Goal: Task Accomplishment & Management: Use online tool/utility

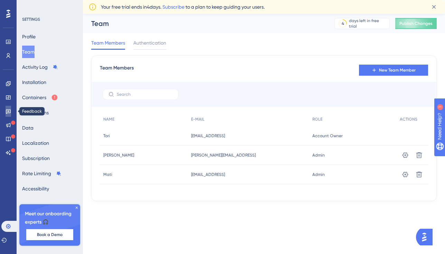
click at [10, 110] on icon at bounding box center [8, 112] width 5 height 4
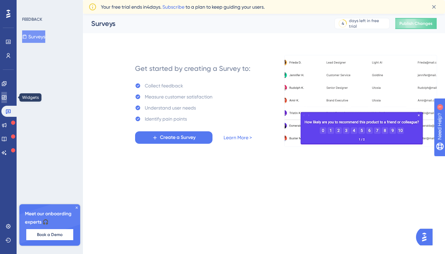
click at [7, 98] on icon at bounding box center [4, 98] width 6 height 6
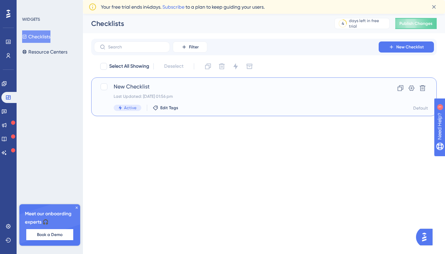
click at [127, 87] on span "New Checklist" at bounding box center [236, 87] width 245 height 8
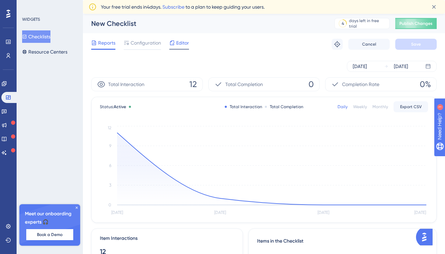
click at [180, 44] on span "Editor" at bounding box center [182, 43] width 13 height 8
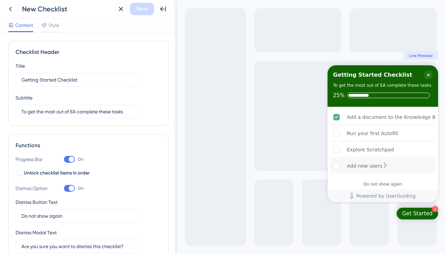
click at [349, 163] on div "Add new users" at bounding box center [365, 166] width 36 height 8
click at [388, 166] on div "Add new users is incomplete." at bounding box center [386, 165] width 6 height 7
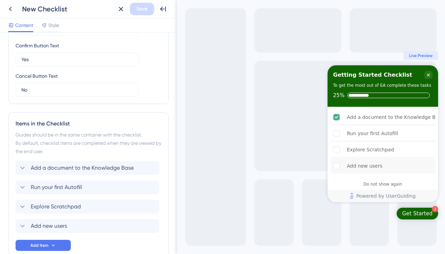
scroll to position [257, 0]
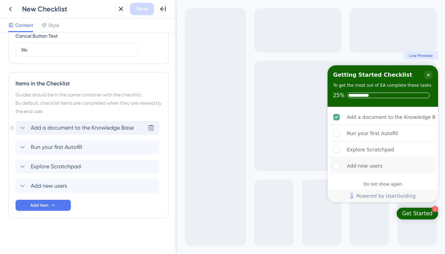
click at [78, 130] on span "Add a document to the Knowledge Base" at bounding box center [82, 128] width 103 height 8
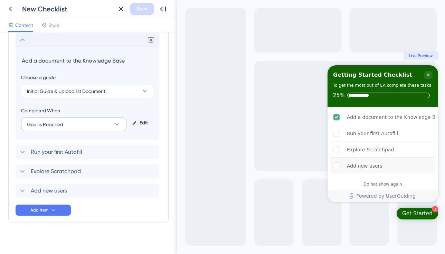
scroll to position [346, 0]
click at [64, 126] on button "Goal is Reached" at bounding box center [73, 124] width 105 height 14
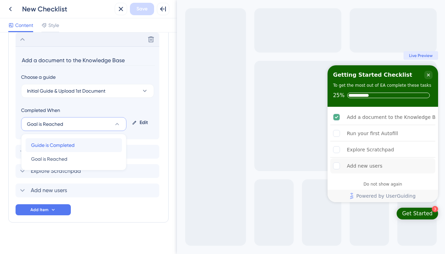
click at [59, 143] on span "Guide is Completed" at bounding box center [53, 145] width 44 height 8
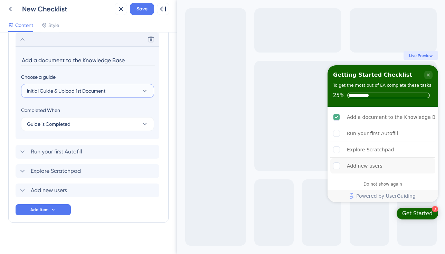
click at [122, 89] on button "Initial Guide & Upload 1st Document" at bounding box center [87, 91] width 133 height 14
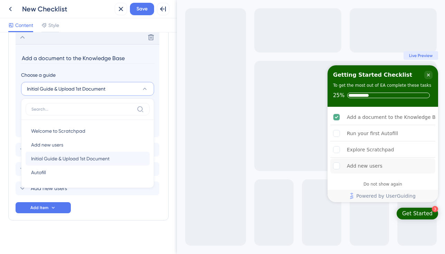
scroll to position [350, 0]
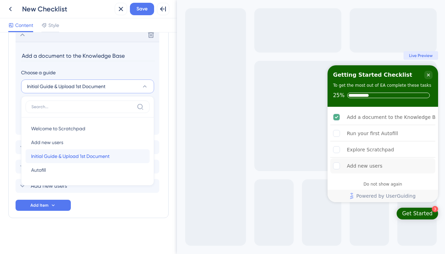
click at [85, 157] on span "Initial Guide & Upload 1st Document" at bounding box center [70, 156] width 78 height 8
type input "Initial Guide & Upload 1st Document"
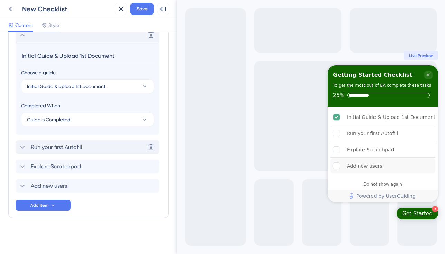
click at [97, 145] on div "Run your first Autofill Delete" at bounding box center [88, 147] width 144 height 14
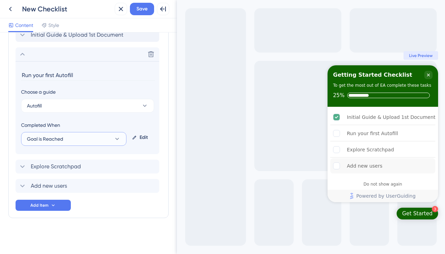
click at [74, 137] on button "Goal is Reached" at bounding box center [73, 139] width 105 height 14
click at [62, 162] on span "Guide is Completed" at bounding box center [53, 160] width 44 height 8
click at [93, 107] on button "Autofill" at bounding box center [87, 106] width 133 height 14
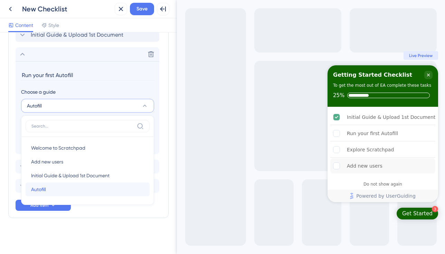
click at [48, 188] on div "Autofill Autofill" at bounding box center [87, 189] width 113 height 14
type input "Autofill"
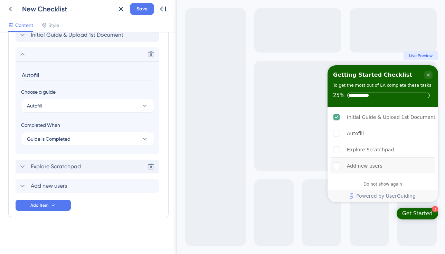
click at [63, 166] on span "Explore Scratchpad" at bounding box center [56, 166] width 50 height 8
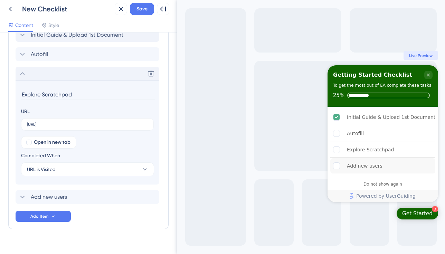
scroll to position [361, 0]
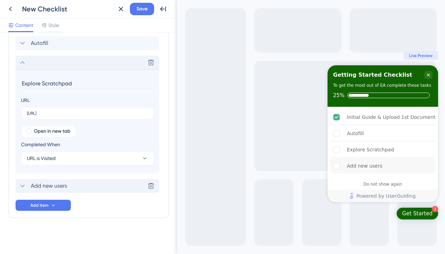
click at [60, 187] on span "Add new users" at bounding box center [49, 186] width 36 height 8
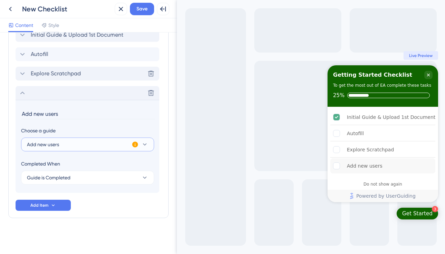
click at [69, 143] on button "Add new users" at bounding box center [87, 145] width 133 height 14
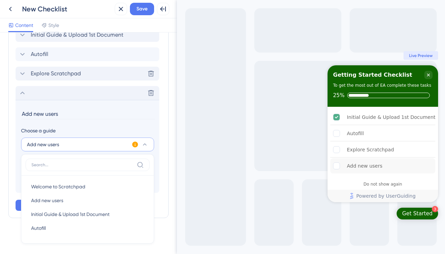
click at [135, 144] on icon at bounding box center [135, 145] width 6 height 6
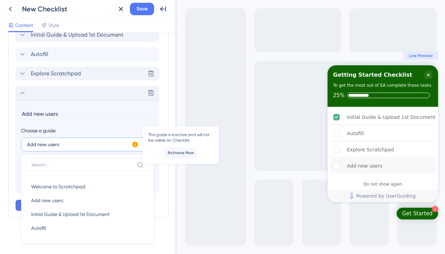
click at [132, 124] on section "Add new users Choose a guide Add new users Welcome to Scratchpad Welcome to Scr…" at bounding box center [88, 146] width 144 height 93
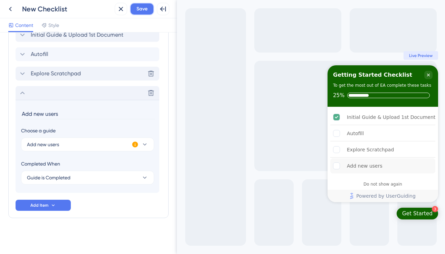
click at [138, 11] on span "Save" at bounding box center [142, 9] width 11 height 8
click at [159, 10] on icon at bounding box center [163, 9] width 8 height 8
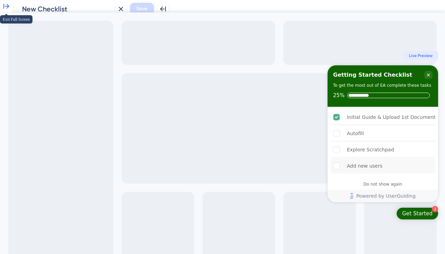
click at [10, 10] on icon at bounding box center [6, 6] width 8 height 8
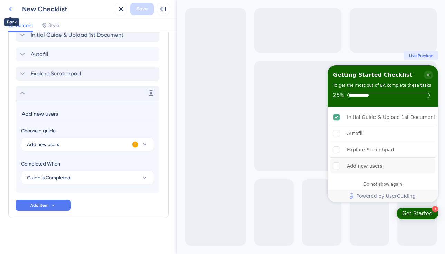
click at [11, 11] on icon at bounding box center [10, 9] width 8 height 8
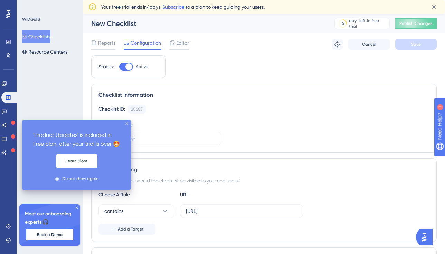
click at [126, 123] on icon "close tooltip" at bounding box center [126, 123] width 3 height 3
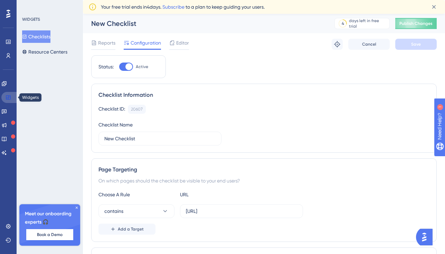
click at [11, 97] on icon at bounding box center [9, 98] width 6 height 6
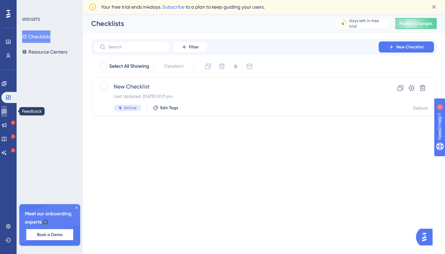
click at [7, 112] on icon at bounding box center [4, 112] width 6 height 6
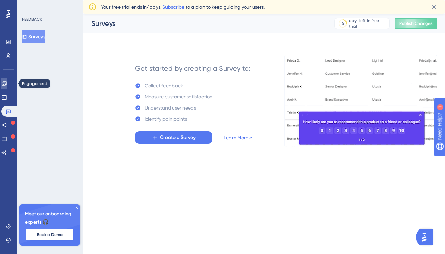
click at [7, 84] on icon at bounding box center [4, 84] width 6 height 6
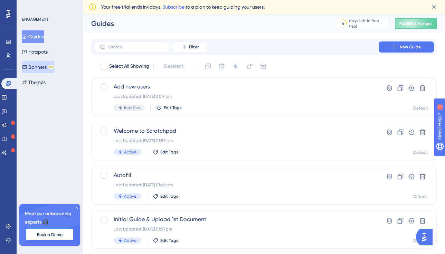
click at [48, 67] on button "Banners BETA" at bounding box center [38, 67] width 32 height 12
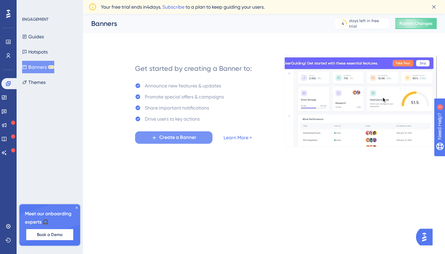
click at [176, 136] on span "Create a Banner" at bounding box center [177, 137] width 37 height 8
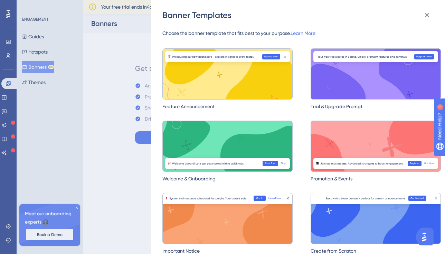
click at [11, 53] on div "Banner Templates Choose the banner template that fits best to your purpose. Lea…" at bounding box center [222, 127] width 445 height 254
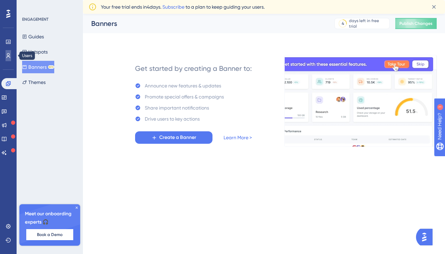
click at [7, 56] on icon at bounding box center [9, 56] width 6 height 6
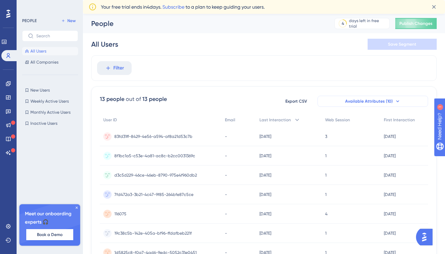
click at [335, 99] on button "Available Attributes (10)" at bounding box center [373, 101] width 111 height 11
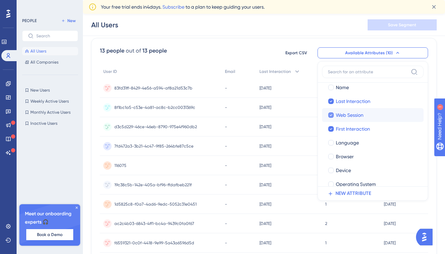
scroll to position [43, 0]
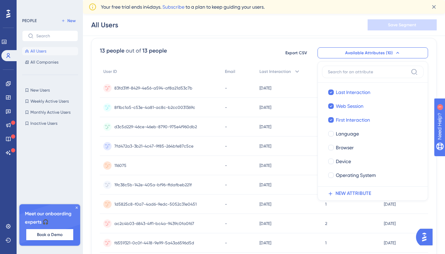
click at [301, 174] on div "2 days ago 10 Oct 2025, 13:46" at bounding box center [289, 165] width 66 height 19
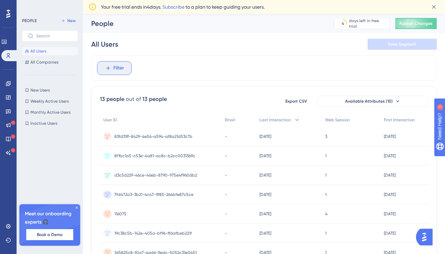
click at [112, 66] on button "Filter" at bounding box center [114, 68] width 35 height 14
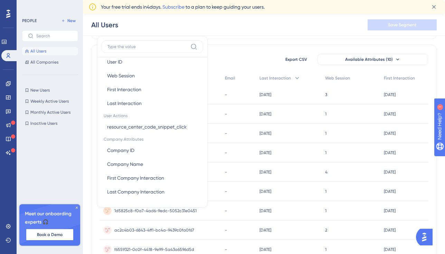
scroll to position [68, 0]
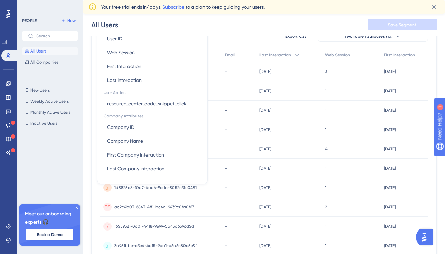
click at [225, 47] on div "13 people out of 13 people Export CSV Available Attributes (10) User ID Email L…" at bounding box center [264, 175] width 346 height 309
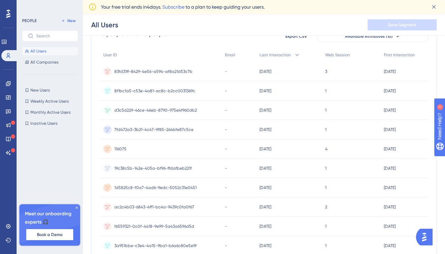
scroll to position [0, 0]
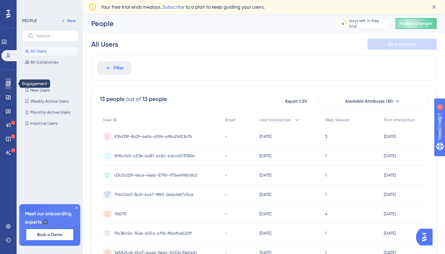
click at [8, 82] on icon at bounding box center [9, 84] width 6 height 6
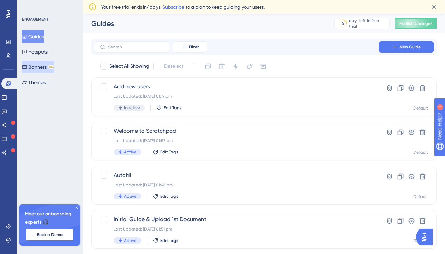
click at [46, 67] on button "Banners BETA" at bounding box center [38, 67] width 32 height 12
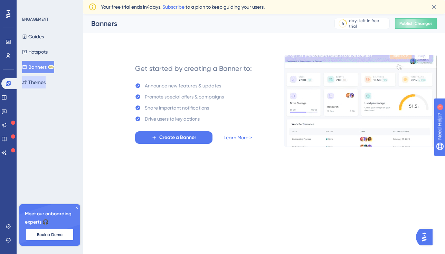
click at [46, 81] on button "Themes" at bounding box center [33, 82] width 23 height 12
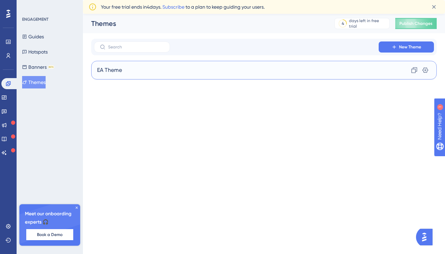
click at [145, 68] on div "EA Theme Clone Settings" at bounding box center [264, 70] width 346 height 19
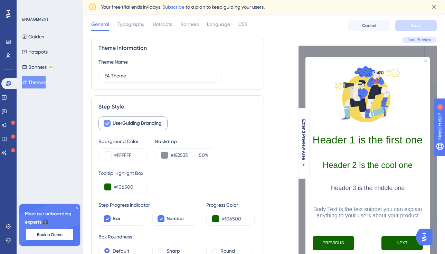
scroll to position [19, 0]
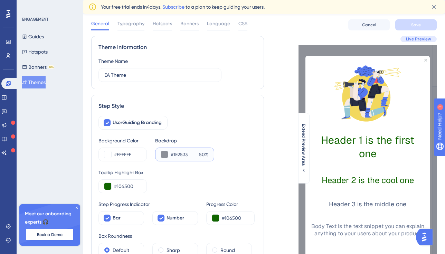
click at [175, 156] on input "#1E2533" at bounding box center [181, 154] width 21 height 8
drag, startPoint x: 138, startPoint y: 186, endPoint x: 105, endPoint y: 185, distance: 32.8
click at [105, 185] on div "#106500" at bounding box center [122, 186] width 48 height 14
drag, startPoint x: 190, startPoint y: 153, endPoint x: 108, endPoint y: 148, distance: 82.8
click at [121, 153] on div "Background Color #FFFFFF Backdrop #1E2533 50 %" at bounding box center [177, 149] width 158 height 25
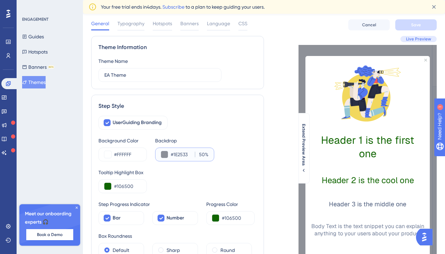
paste input "06500"
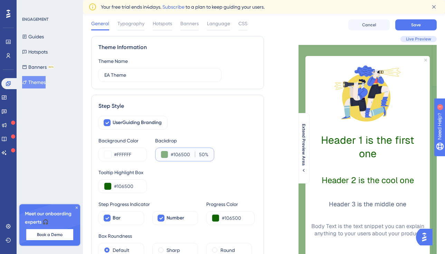
type input "#106500"
click at [159, 181] on div "Tooltip Highlight Box #106500" at bounding box center [177, 180] width 158 height 25
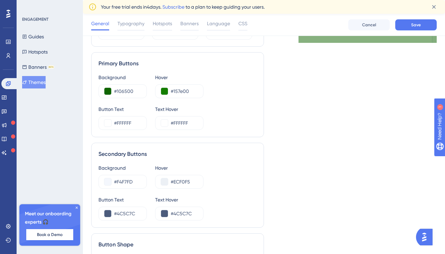
scroll to position [352, 0]
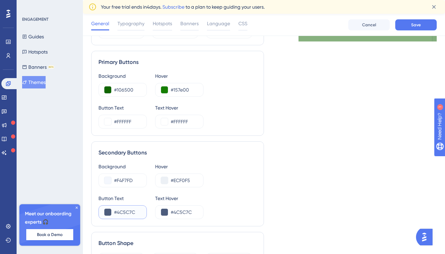
drag, startPoint x: 140, startPoint y: 211, endPoint x: 94, endPoint y: 204, distance: 46.5
click at [95, 205] on div "Secondary Buttons Background #F4F7FD Hover #ECF0F5 Button Text #4C5C7C Text Hov…" at bounding box center [177, 183] width 173 height 85
paste input "106500"
type input "#106500"
drag, startPoint x: 195, startPoint y: 88, endPoint x: 167, endPoint y: 87, distance: 27.7
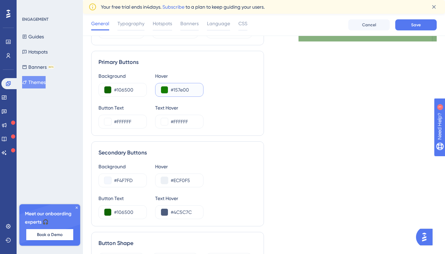
click at [168, 87] on div "#157e00" at bounding box center [179, 90] width 48 height 14
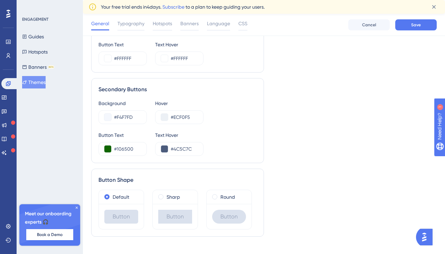
scroll to position [425, 0]
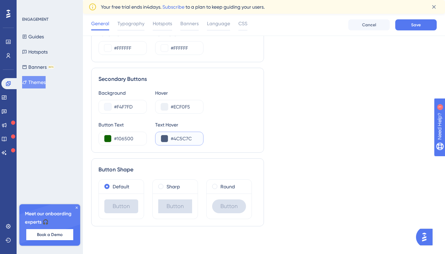
drag, startPoint x: 197, startPoint y: 138, endPoint x: 152, endPoint y: 133, distance: 45.6
click at [157, 134] on div "#4C5C7C" at bounding box center [179, 139] width 48 height 14
paste input "157E00"
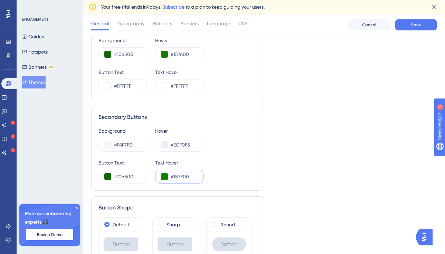
scroll to position [386, 0]
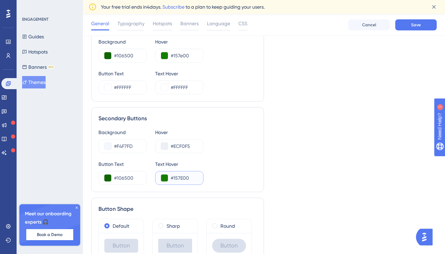
type input "#157E00"
click at [225, 133] on div "Background #F4F7FD Hover #ECF0F5" at bounding box center [177, 140] width 158 height 25
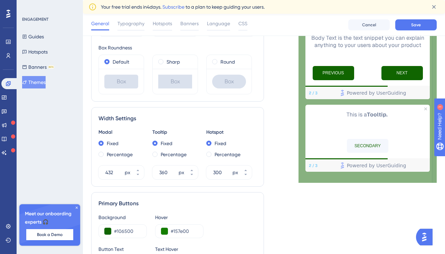
scroll to position [212, 0]
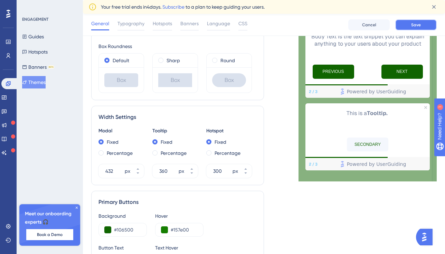
click at [421, 20] on button "Save" at bounding box center [415, 24] width 41 height 11
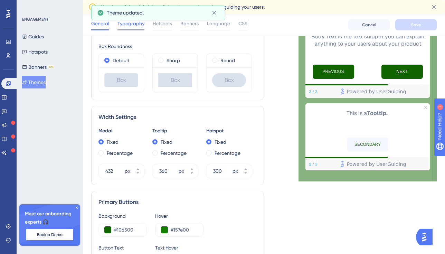
click at [133, 23] on span "Typography" at bounding box center [130, 23] width 27 height 8
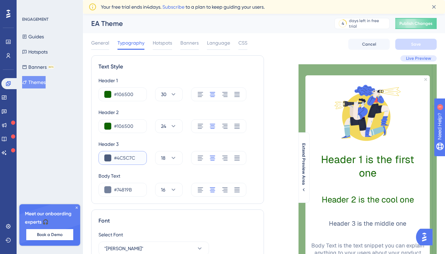
click at [132, 157] on input "#4C5C7C" at bounding box center [127, 158] width 27 height 8
drag, startPoint x: 137, startPoint y: 124, endPoint x: 87, endPoint y: 119, distance: 50.3
click at [106, 124] on div "#106500" at bounding box center [122, 126] width 48 height 14
drag, startPoint x: 141, startPoint y: 157, endPoint x: 93, endPoint y: 147, distance: 48.4
click at [104, 153] on div "#4C5C7C" at bounding box center [122, 158] width 48 height 14
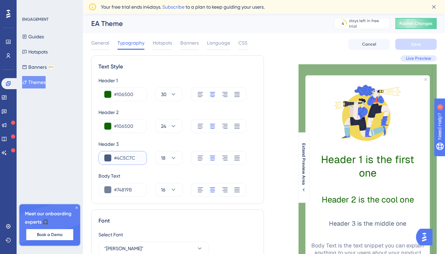
paste input "106500"
type input "#106500"
drag, startPoint x: 132, startPoint y: 188, endPoint x: 90, endPoint y: 176, distance: 43.8
click at [107, 181] on div "Body Text #74819B 16" at bounding box center [177, 184] width 158 height 25
paste input "106500"
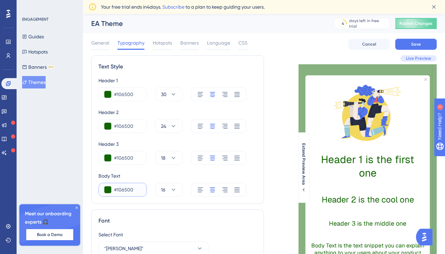
type input "#106500"
click at [150, 217] on div "Font" at bounding box center [177, 221] width 158 height 8
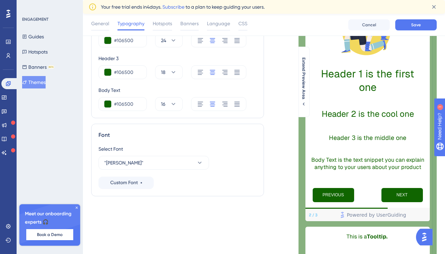
scroll to position [92, 0]
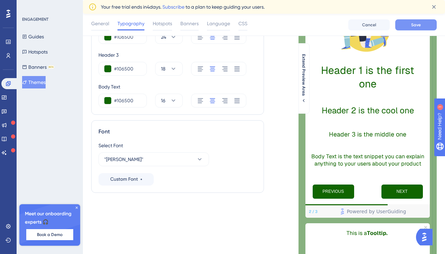
click at [405, 24] on button "Save" at bounding box center [415, 24] width 41 height 11
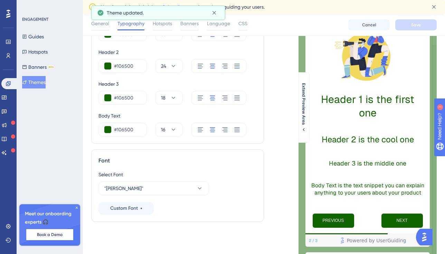
scroll to position [0, 0]
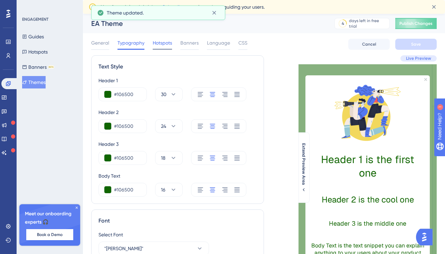
click at [160, 45] on span "Hotspots" at bounding box center [162, 43] width 19 height 8
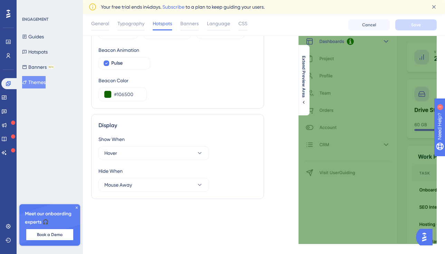
scroll to position [66, 0]
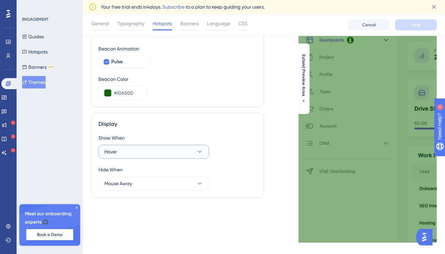
click at [140, 149] on button "Hover" at bounding box center [153, 152] width 111 height 14
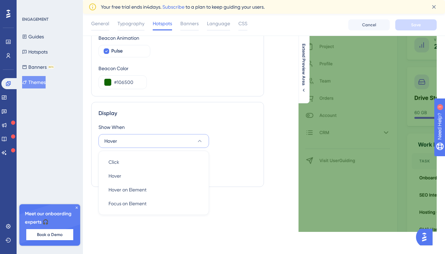
click at [157, 128] on div "Show When" at bounding box center [177, 127] width 158 height 8
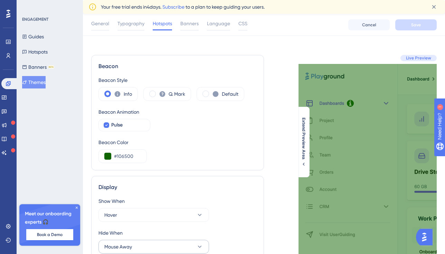
scroll to position [0, 0]
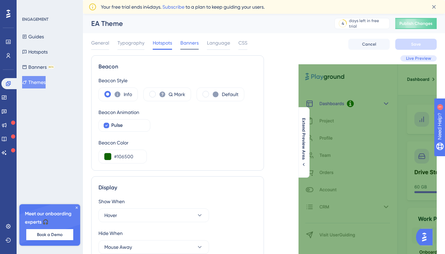
click at [185, 47] on div "Banners" at bounding box center [189, 44] width 18 height 11
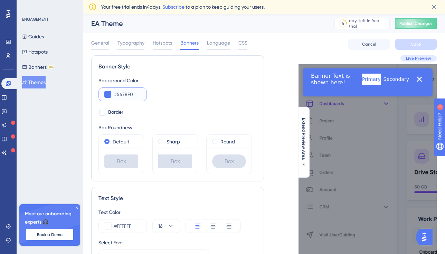
drag, startPoint x: 134, startPoint y: 96, endPoint x: 110, endPoint y: 91, distance: 24.7
click at [115, 91] on input "#5478F0" at bounding box center [127, 94] width 27 height 8
paste input "10650"
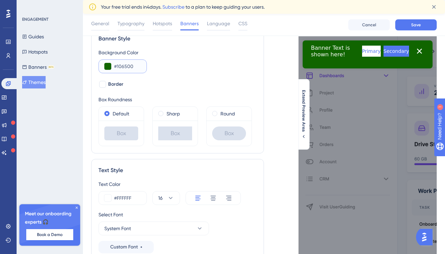
scroll to position [30, 0]
type input "#106500"
click at [105, 84] on div at bounding box center [102, 84] width 7 height 7
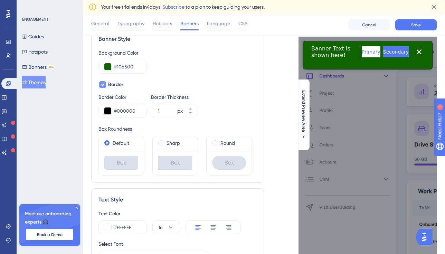
click at [104, 84] on icon at bounding box center [103, 85] width 4 height 6
checkbox input "false"
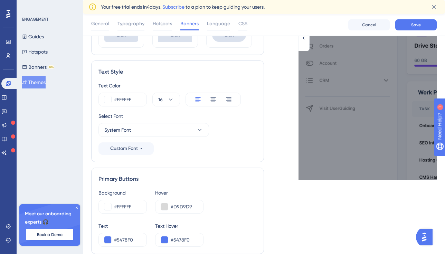
scroll to position [141, 0]
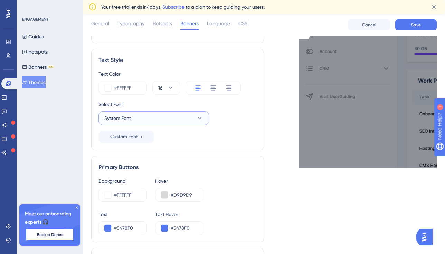
click at [148, 119] on button "System Font" at bounding box center [153, 118] width 111 height 14
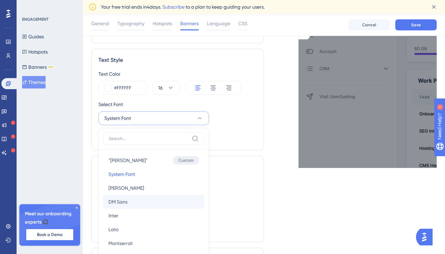
scroll to position [210, 0]
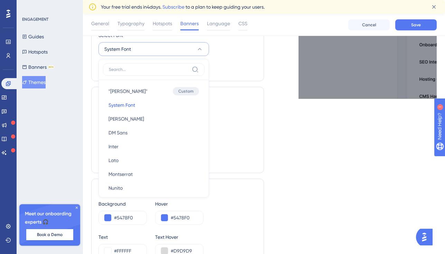
click at [143, 84] on div ""Geist" "Geist" Custom System Font System Font Barlow Barlow DM Sans DM Sans In…" at bounding box center [154, 136] width 102 height 113
click at [143, 88] on button ""Geist" "Geist" Custom" at bounding box center [154, 91] width 102 height 14
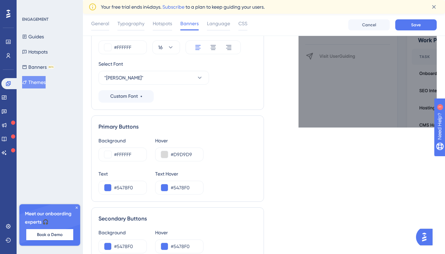
scroll to position [182, 0]
drag, startPoint x: 134, startPoint y: 187, endPoint x: 90, endPoint y: 170, distance: 47.7
click at [102, 179] on div "Text #5478F0" at bounding box center [122, 181] width 48 height 25
paste input "10650"
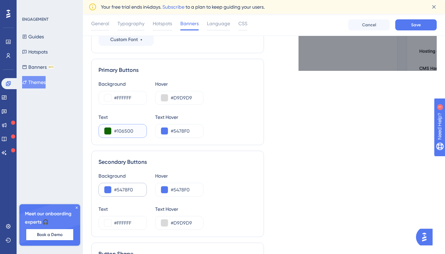
scroll to position [238, 0]
type input "#106500"
drag, startPoint x: 194, startPoint y: 131, endPoint x: 120, endPoint y: 130, distance: 73.3
click at [123, 133] on div "Text #106500 Text Hover #5478F0" at bounding box center [177, 125] width 158 height 25
paste input "102B01"
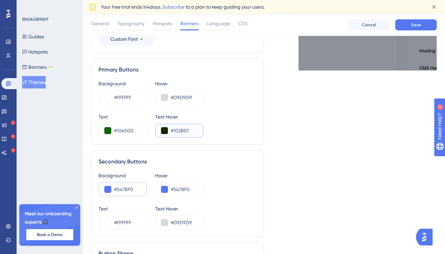
type input "#102B01"
drag, startPoint x: 138, startPoint y: 187, endPoint x: 73, endPoint y: 172, distance: 66.5
click at [83, 173] on div "Performance Users Engagement Widgets Feedback Product Updates Knowledge Base AI…" at bounding box center [264, 51] width 362 height 552
paste input "102B01"
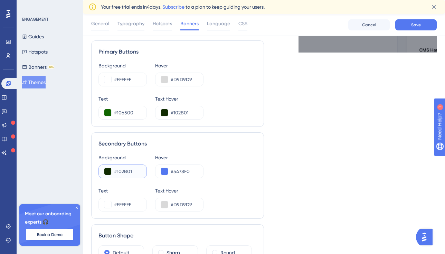
scroll to position [249, 0]
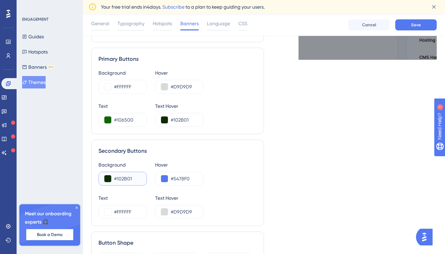
type input "#102B01"
drag, startPoint x: 190, startPoint y: 117, endPoint x: 163, endPoint y: 108, distance: 28.2
click at [168, 114] on div "#102B01" at bounding box center [179, 120] width 48 height 14
drag, startPoint x: 193, startPoint y: 180, endPoint x: 158, endPoint y: 169, distance: 36.9
click at [158, 169] on div "Hover #5478F0" at bounding box center [179, 173] width 48 height 25
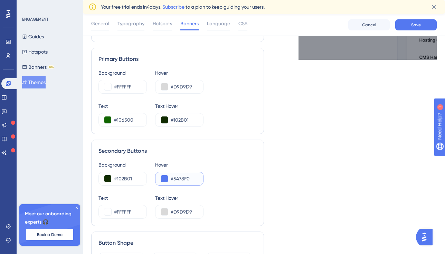
paste input "102B01"
type input "#102B01"
click at [263, 151] on div "Secondary Buttons Background #102B01 Hover #102B01 Text #FFFFFF Text Hover #D9D…" at bounding box center [177, 183] width 173 height 86
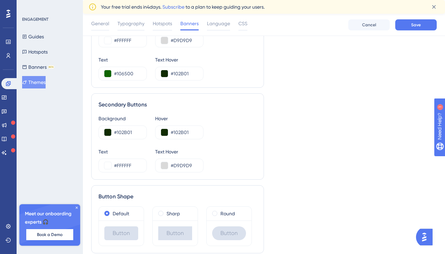
scroll to position [322, 0]
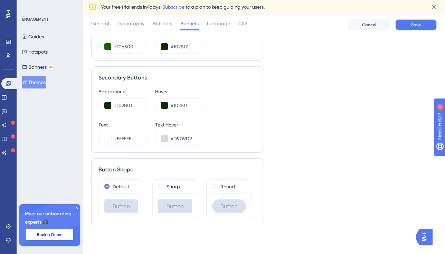
click at [407, 24] on button "Save" at bounding box center [415, 24] width 41 height 11
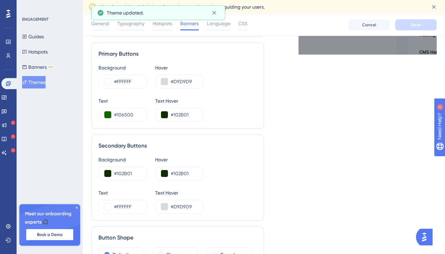
scroll to position [255, 0]
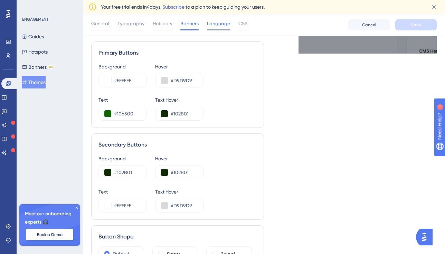
click at [221, 21] on span "Language" at bounding box center [218, 23] width 23 height 8
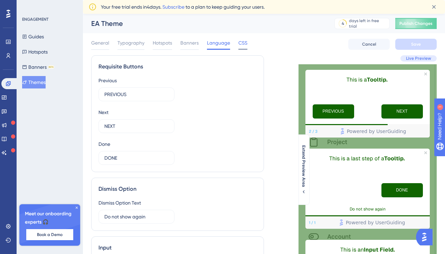
click at [242, 40] on span "CSS" at bounding box center [242, 43] width 9 height 8
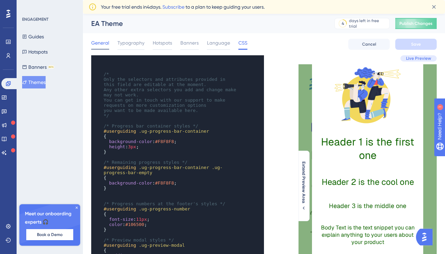
click at [97, 41] on span "General" at bounding box center [100, 43] width 18 height 8
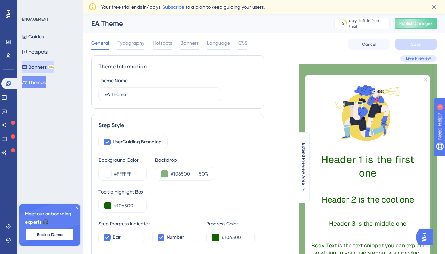
click at [34, 61] on button "Banners BETA" at bounding box center [38, 67] width 32 height 12
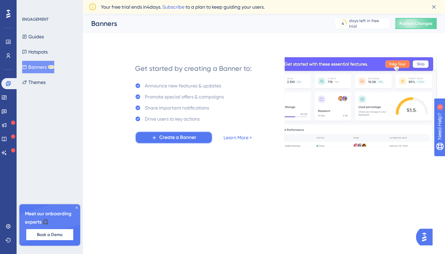
click at [163, 141] on span "Create a Banner" at bounding box center [177, 137] width 37 height 8
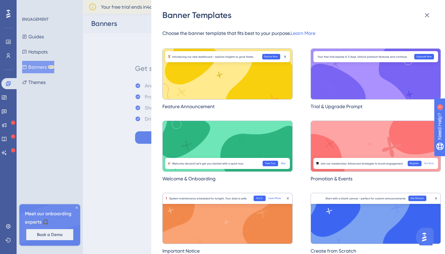
click at [336, 90] on img at bounding box center [376, 73] width 130 height 51
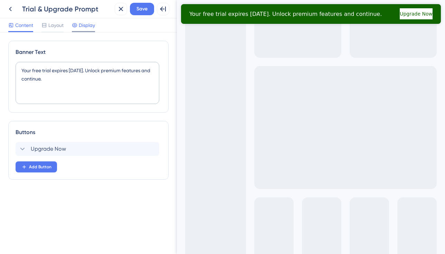
click at [82, 26] on span "Display" at bounding box center [87, 25] width 16 height 8
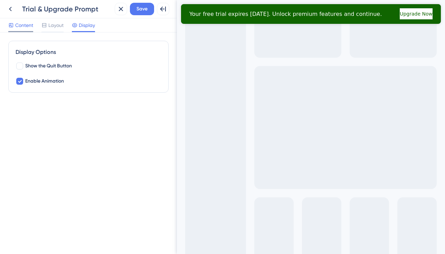
click at [14, 29] on div "Content" at bounding box center [20, 25] width 25 height 8
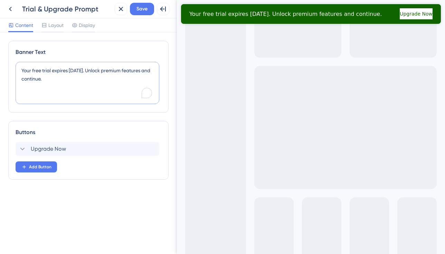
click at [59, 80] on textarea "Your free trial expires in 3 days. Unlock premium features and continue." at bounding box center [88, 83] width 144 height 42
click at [74, 72] on textarea "Your free trial expires in 3 days. Unlock premium features and continue." at bounding box center [88, 83] width 144 height 42
click at [58, 19] on div "Content Layout Display" at bounding box center [88, 25] width 177 height 14
click at [58, 27] on span "Layout" at bounding box center [55, 25] width 15 height 8
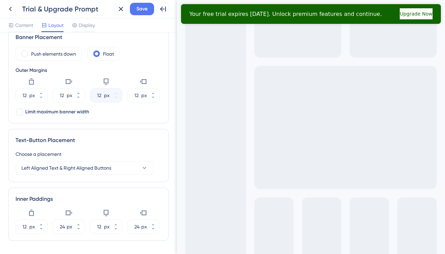
scroll to position [172, 0]
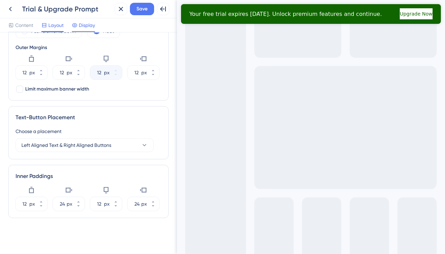
click at [83, 21] on span "Display" at bounding box center [87, 25] width 16 height 8
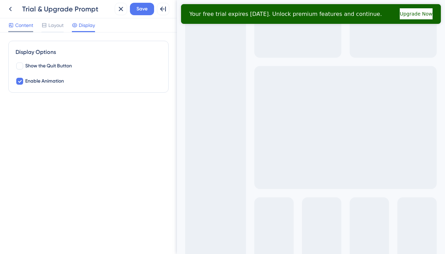
click at [10, 23] on icon at bounding box center [11, 25] width 4 height 4
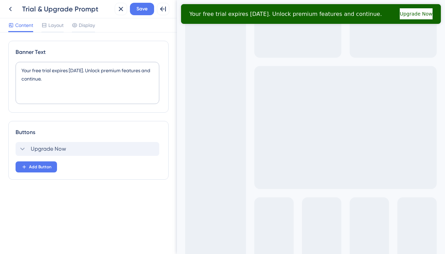
click at [21, 143] on div "Upgrade Now" at bounding box center [88, 149] width 144 height 14
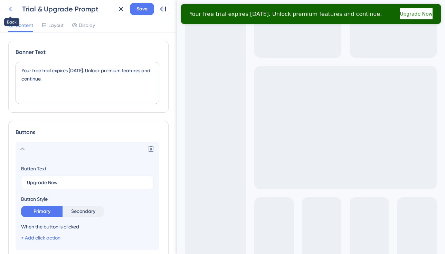
click at [14, 13] on button at bounding box center [10, 9] width 12 height 12
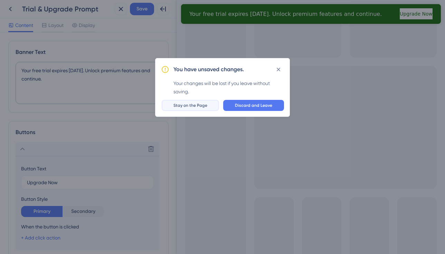
click at [190, 109] on button "Stay on the Page" at bounding box center [190, 105] width 57 height 11
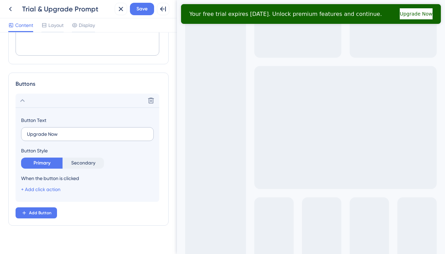
scroll to position [56, 0]
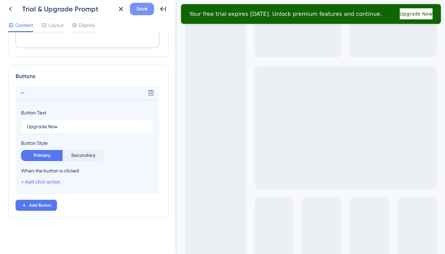
click at [143, 6] on span "Save" at bounding box center [142, 9] width 11 height 8
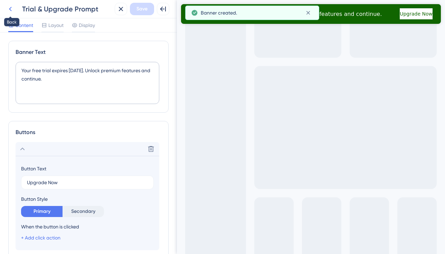
click at [11, 6] on icon at bounding box center [10, 9] width 8 height 8
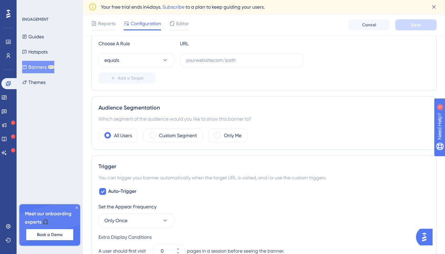
scroll to position [161, 0]
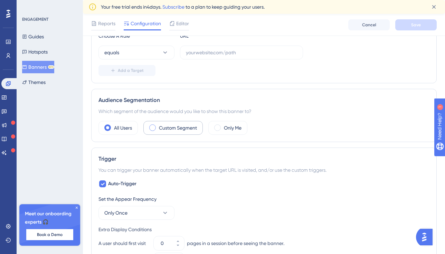
click at [160, 129] on label "Custom Segment" at bounding box center [178, 128] width 38 height 8
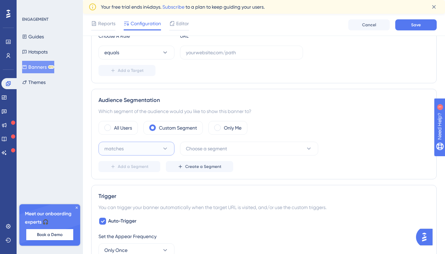
click at [149, 151] on button "matches" at bounding box center [136, 149] width 76 height 14
click at [196, 148] on span "Choose a segment" at bounding box center [206, 148] width 41 height 8
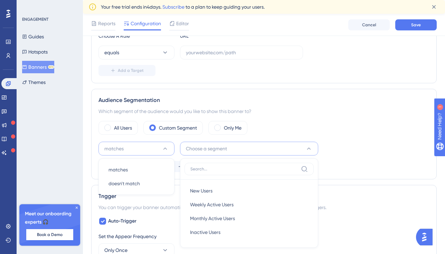
scroll to position [237, 0]
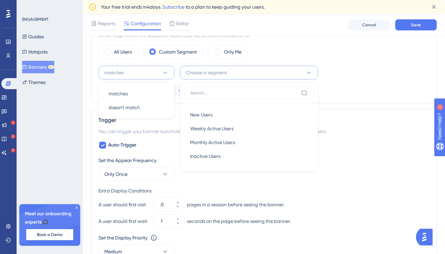
click at [382, 82] on div "matches matches matches doesn't match doesn't match Choose a segment New Users …" at bounding box center [263, 81] width 331 height 30
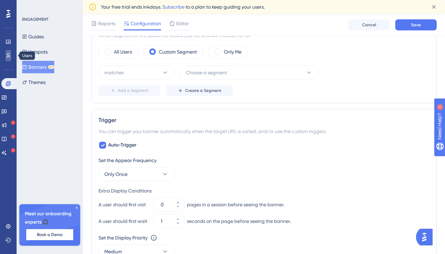
click at [11, 57] on link at bounding box center [9, 55] width 6 height 11
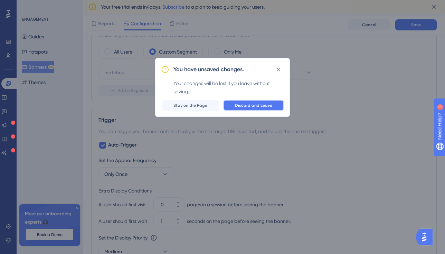
click at [245, 107] on span "Discard and Leave" at bounding box center [253, 106] width 37 height 6
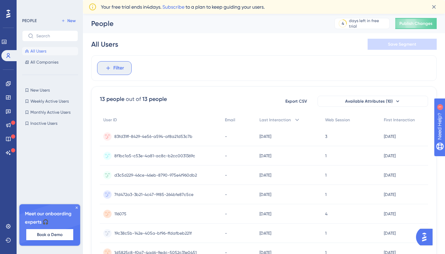
click at [121, 64] on span "Filter" at bounding box center [118, 68] width 11 height 8
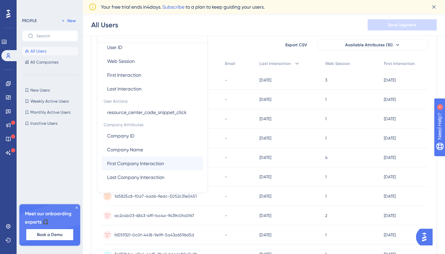
scroll to position [59, 0]
click at [58, 90] on button "New Users New Users" at bounding box center [50, 90] width 56 height 8
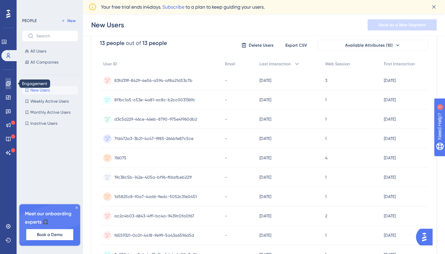
click at [9, 85] on icon at bounding box center [8, 83] width 4 height 4
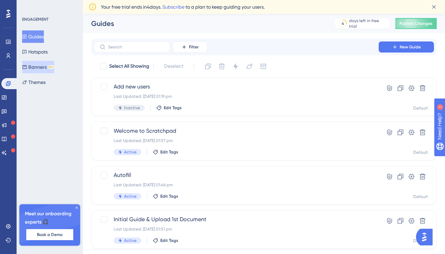
click at [43, 70] on button "Banners BETA" at bounding box center [38, 67] width 32 height 12
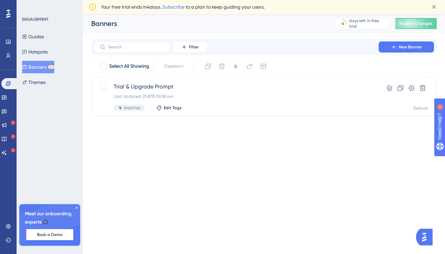
click at [376, 47] on div "Filter New Banner" at bounding box center [264, 46] width 340 height 11
click at [390, 48] on button "New Banner" at bounding box center [406, 46] width 55 height 11
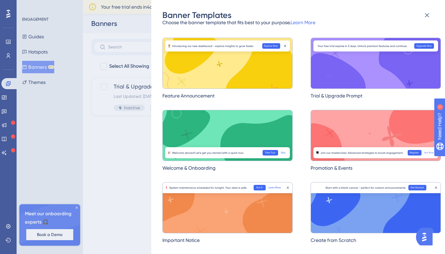
scroll to position [11, 0]
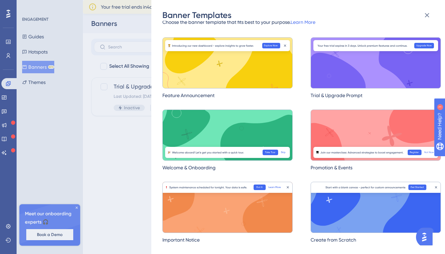
click at [47, 36] on div "Banner Templates Choose the banner template that fits best to your purpose. Lea…" at bounding box center [222, 127] width 445 height 254
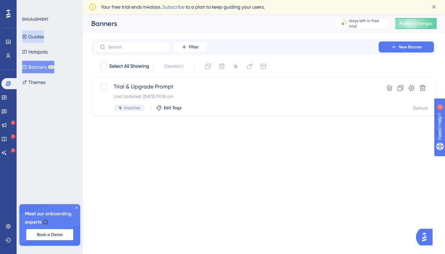
click at [39, 37] on button "Guides" at bounding box center [33, 36] width 22 height 12
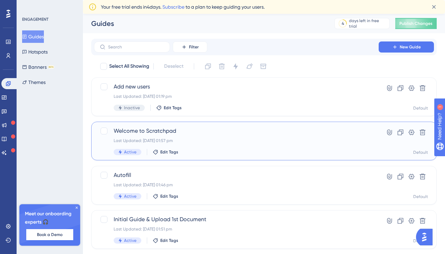
click at [199, 141] on div "Last Updated: 09 Oct 2025 01:57 pm" at bounding box center [236, 141] width 245 height 6
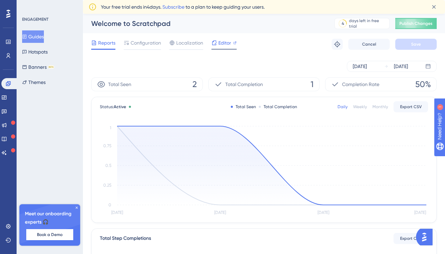
click at [220, 45] on span "Editor" at bounding box center [224, 43] width 13 height 8
click at [222, 46] on span "Editor" at bounding box center [224, 43] width 13 height 8
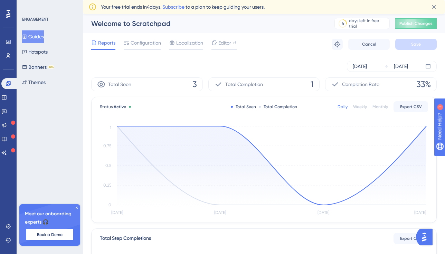
click at [38, 40] on button "Guides" at bounding box center [33, 36] width 22 height 12
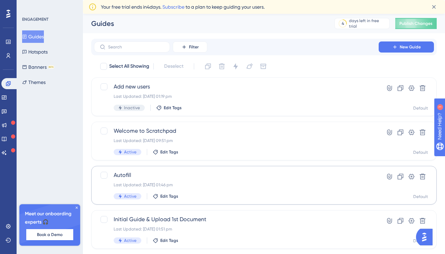
scroll to position [17, 0]
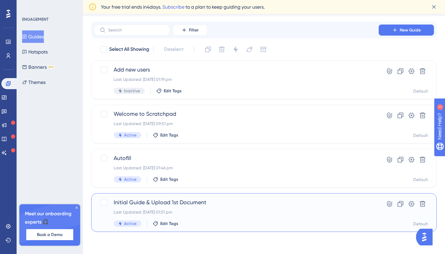
click at [238, 206] on span "Initial Guide & Upload 1st Document" at bounding box center [236, 202] width 245 height 8
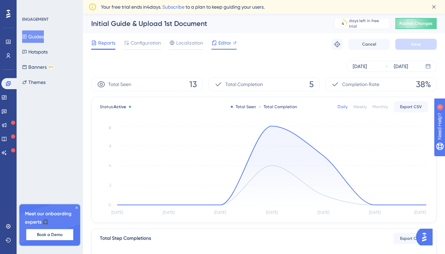
click at [220, 39] on span "Editor" at bounding box center [224, 43] width 13 height 8
click at [40, 36] on button "Guides" at bounding box center [33, 36] width 22 height 12
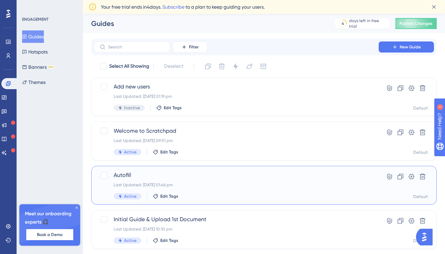
click at [215, 177] on span "Autofill" at bounding box center [236, 175] width 245 height 8
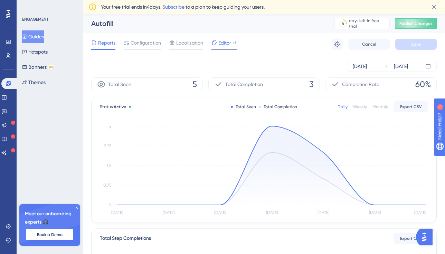
click at [221, 42] on span "Editor" at bounding box center [224, 43] width 13 height 8
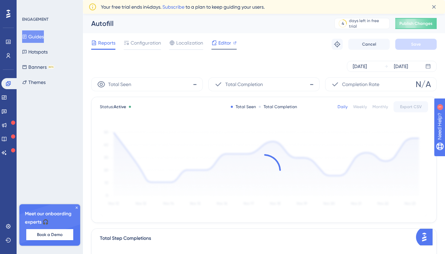
click at [216, 40] on icon at bounding box center [214, 43] width 6 height 6
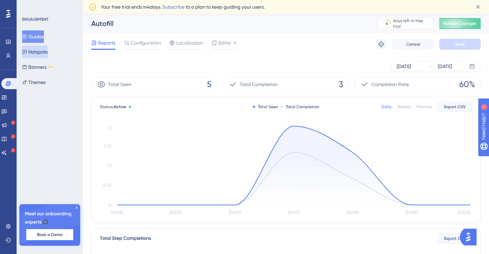
click at [40, 54] on button "Hotspots" at bounding box center [35, 52] width 26 height 12
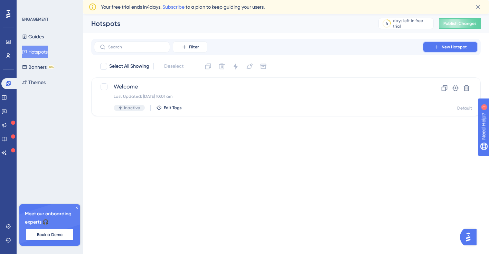
click at [445, 47] on span "New Hotspot" at bounding box center [454, 47] width 25 height 6
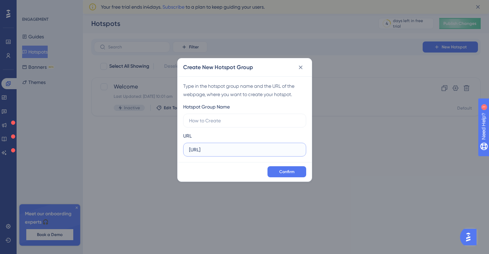
click at [240, 150] on input "https://app.eaglobal.ai" at bounding box center [244, 150] width 111 height 8
click at [211, 149] on input "https://app.eaglobal.ai" at bounding box center [244, 150] width 111 height 8
click at [209, 133] on div "URL https://app.eaglobal.ai" at bounding box center [244, 144] width 123 height 25
click at [209, 123] on input "text" at bounding box center [244, 121] width 111 height 8
click at [300, 69] on icon at bounding box center [300, 67] width 7 height 7
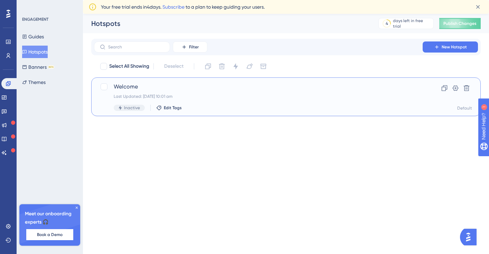
click at [220, 110] on div "Inactive Edit Tags" at bounding box center [258, 108] width 289 height 6
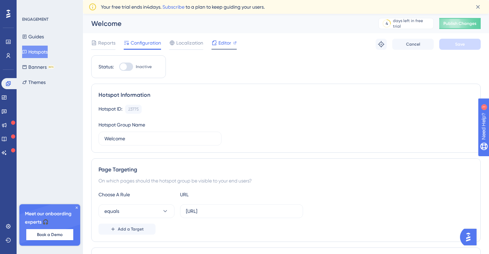
click at [225, 44] on span "Editor" at bounding box center [224, 43] width 13 height 8
